Goal: Find specific page/section

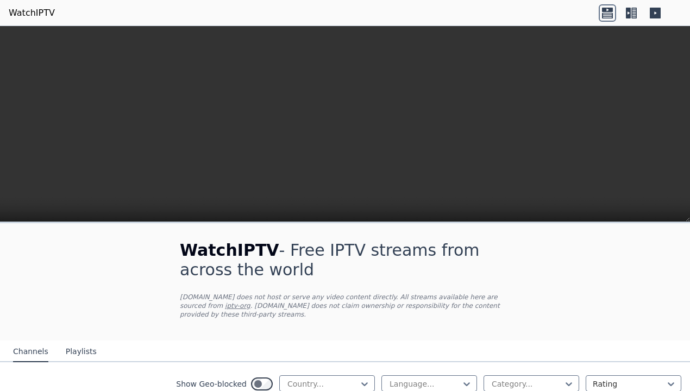
click at [359, 378] on div at bounding box center [364, 383] width 11 height 11
type input "*****"
click at [359, 378] on div at bounding box center [364, 383] width 11 height 11
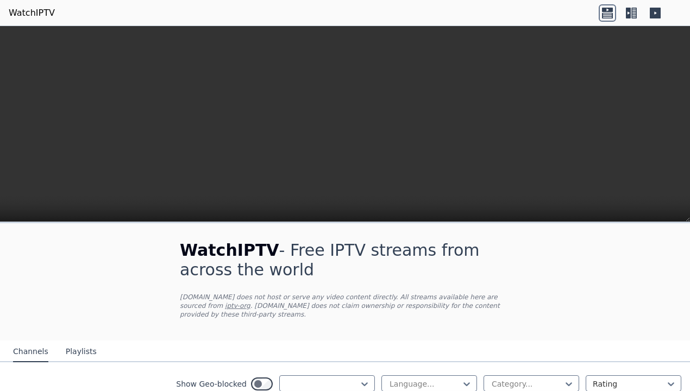
type input "*"
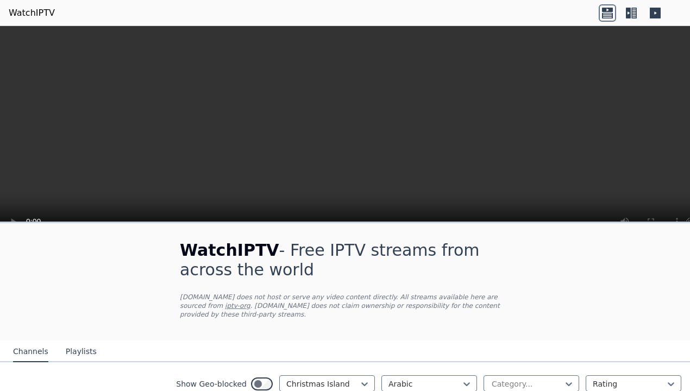
scroll to position [86, 0]
click at [68, 341] on button "Playlists" at bounding box center [81, 351] width 31 height 21
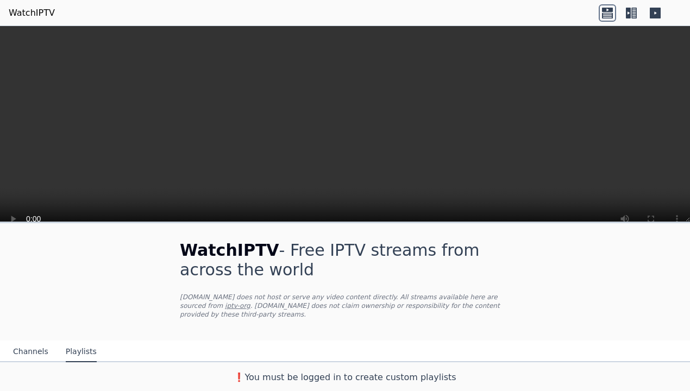
scroll to position [11, 0]
